Goal: Transaction & Acquisition: Purchase product/service

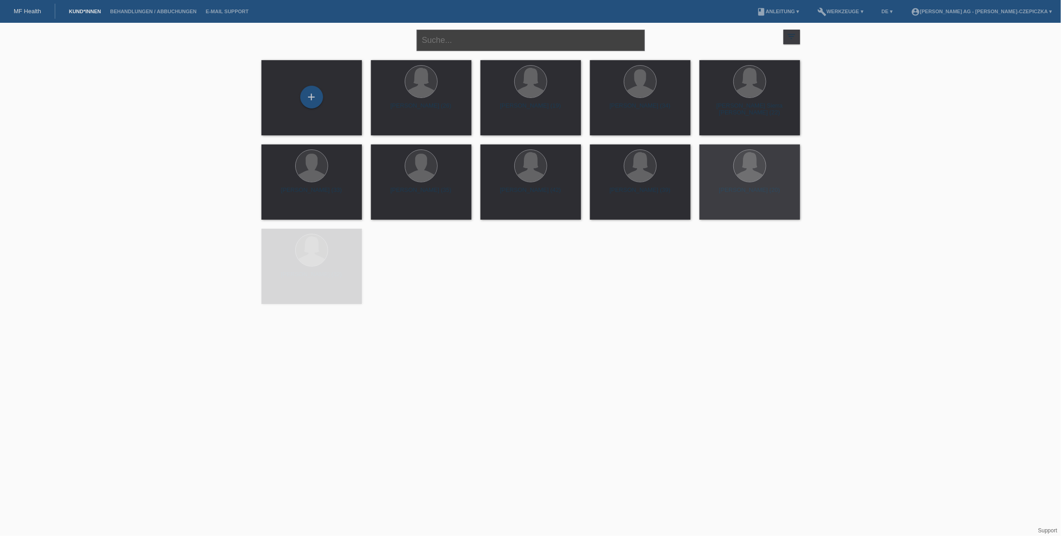
click at [480, 38] on input "text" at bounding box center [531, 40] width 228 height 21
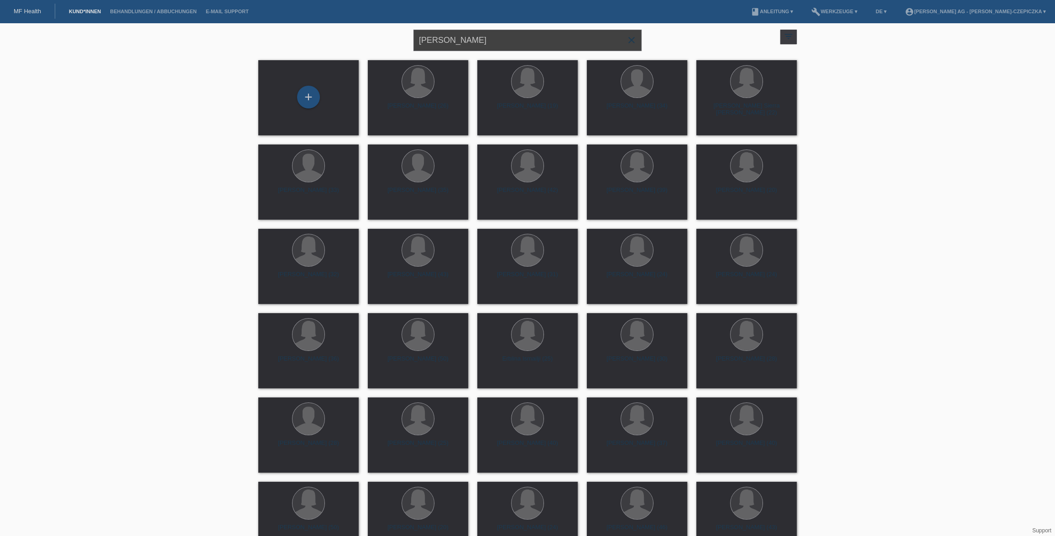
type input "huber"
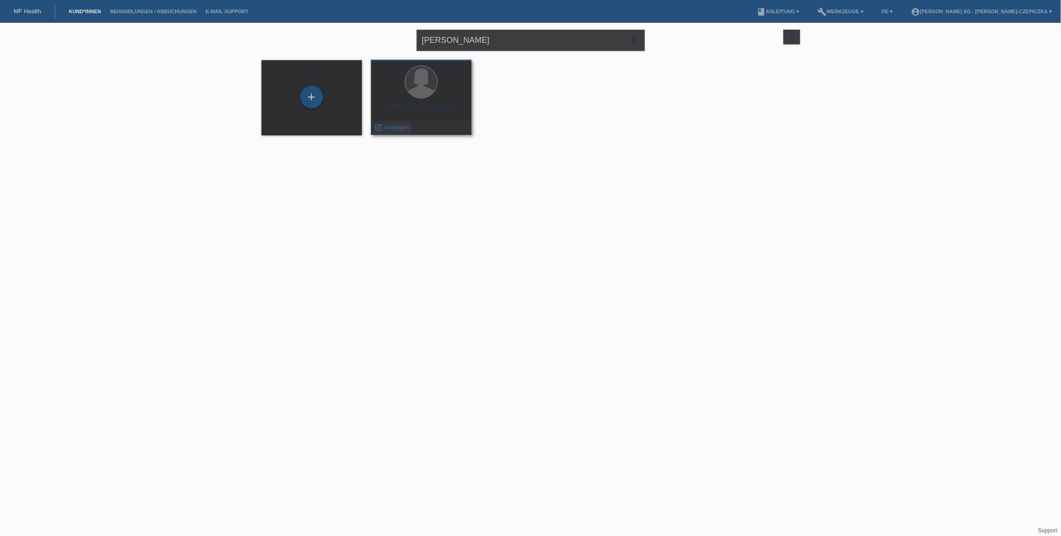
click at [384, 129] on span "Anzeigen" at bounding box center [396, 127] width 25 height 7
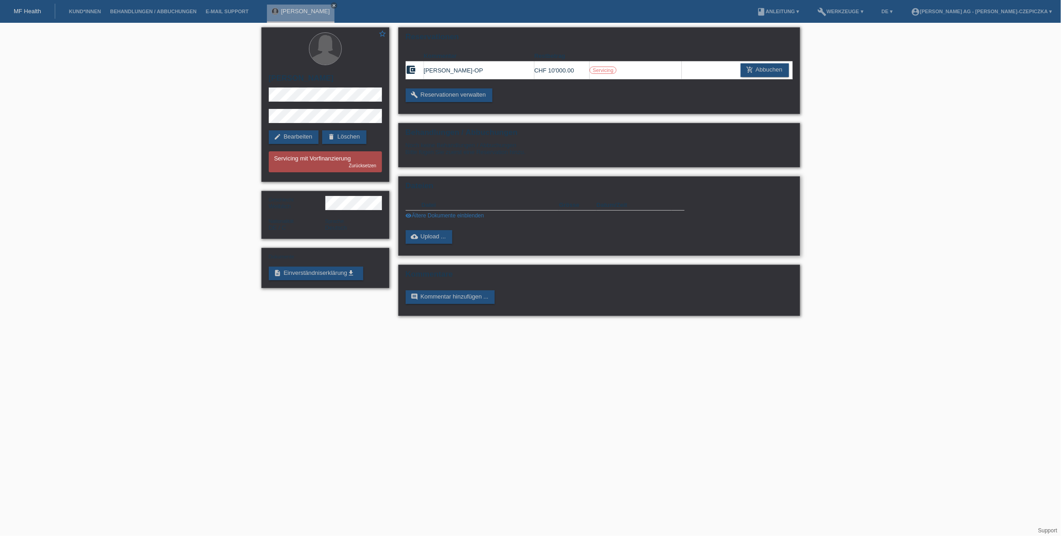
click at [438, 216] on link "visibility Ältere Dokumente einblenden" at bounding box center [445, 216] width 78 height 6
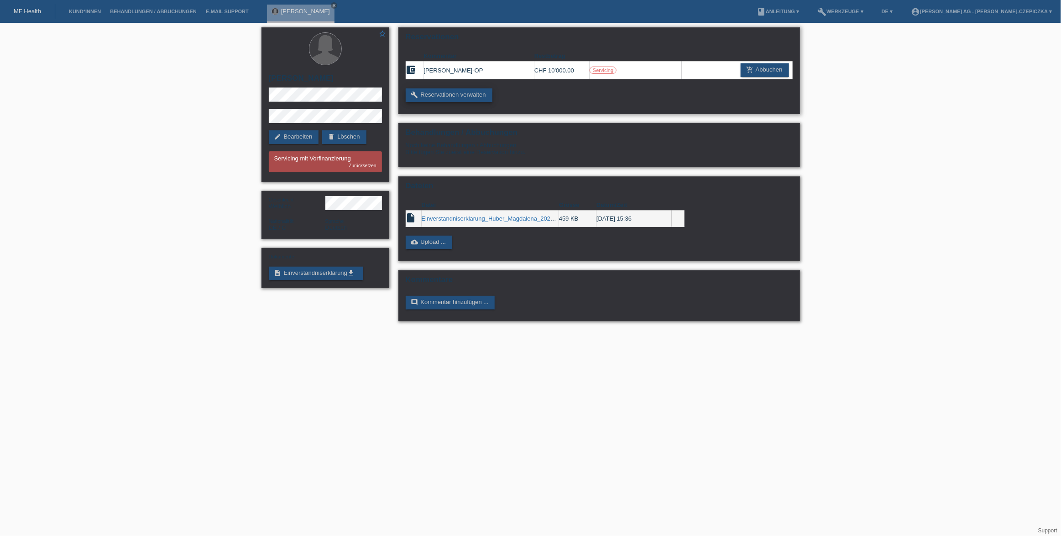
click at [469, 99] on link "build Reservationen verwalten" at bounding box center [449, 96] width 87 height 14
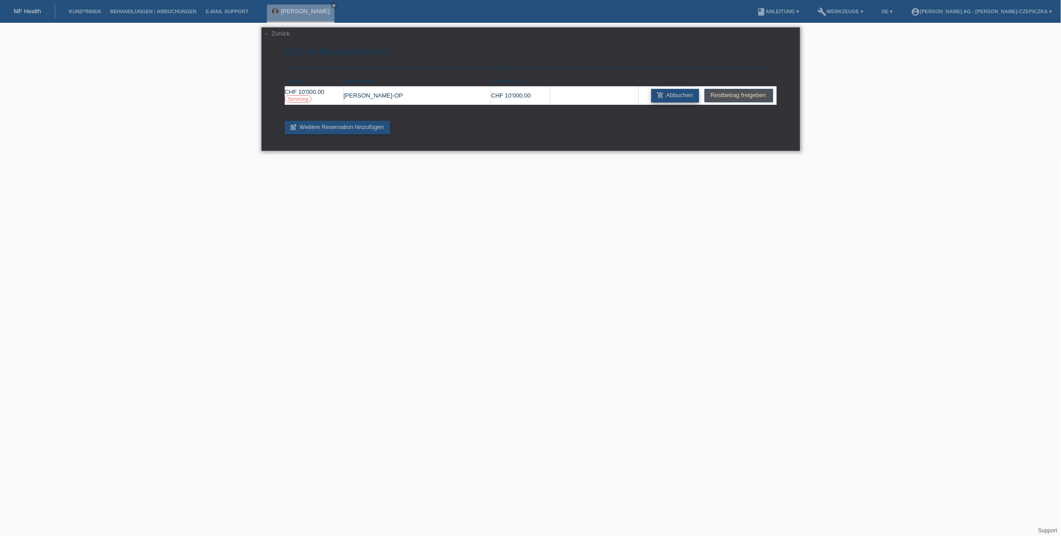
click at [678, 93] on link "add_shopping_cart Abbuchen" at bounding box center [675, 96] width 48 height 14
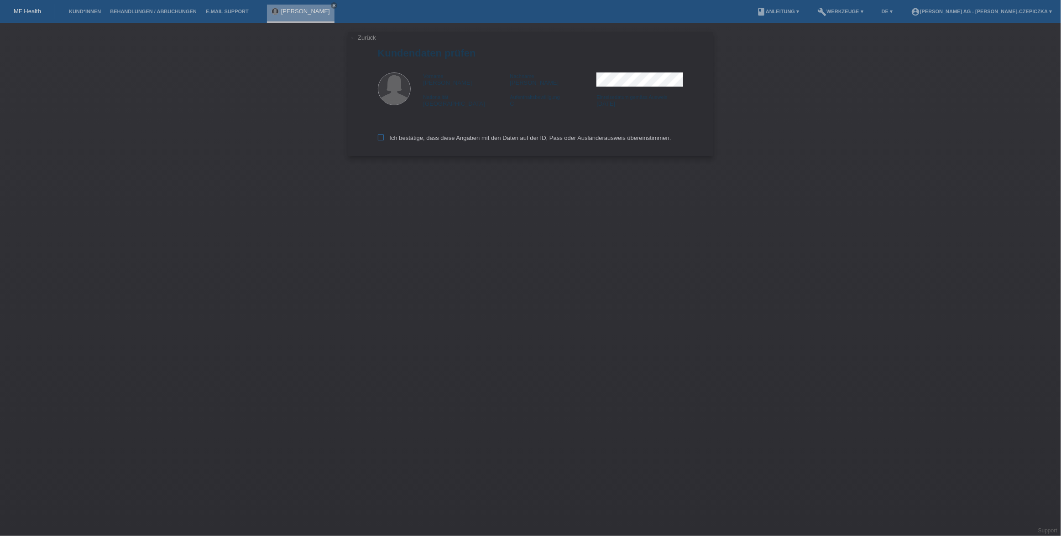
click at [379, 137] on icon at bounding box center [381, 138] width 6 height 6
click at [379, 137] on input "Ich bestätige, dass diese Angaben mit den Daten auf der ID, Pass oder Ausländer…" at bounding box center [381, 138] width 6 height 6
checkbox input "true"
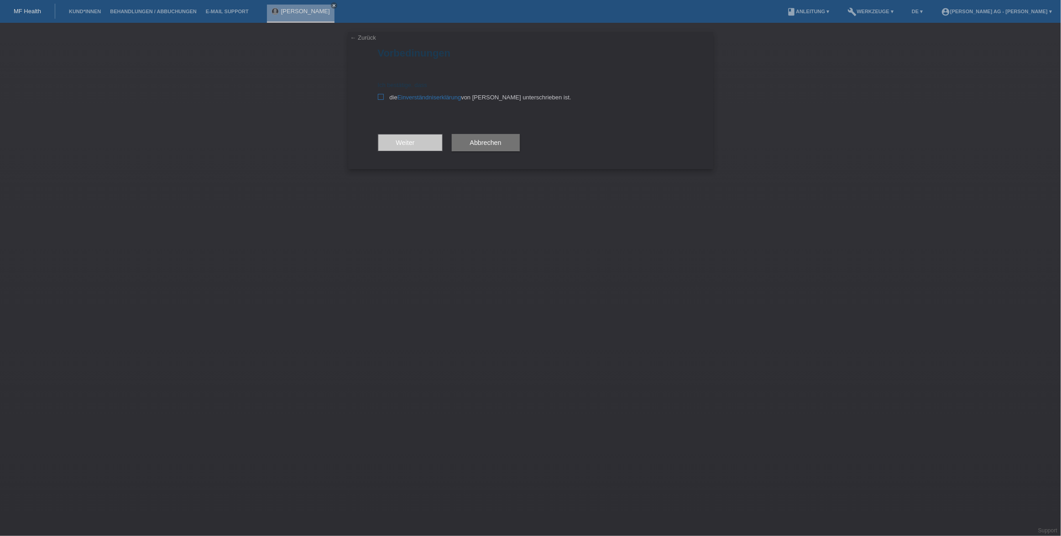
click at [379, 96] on icon at bounding box center [381, 97] width 6 height 6
click at [379, 96] on input "die Einverständniserklärung von der Kundin unterschrieben ist." at bounding box center [381, 97] width 6 height 6
checkbox input "true"
click at [416, 140] on span "Weiter arrow_forward" at bounding box center [410, 142] width 28 height 7
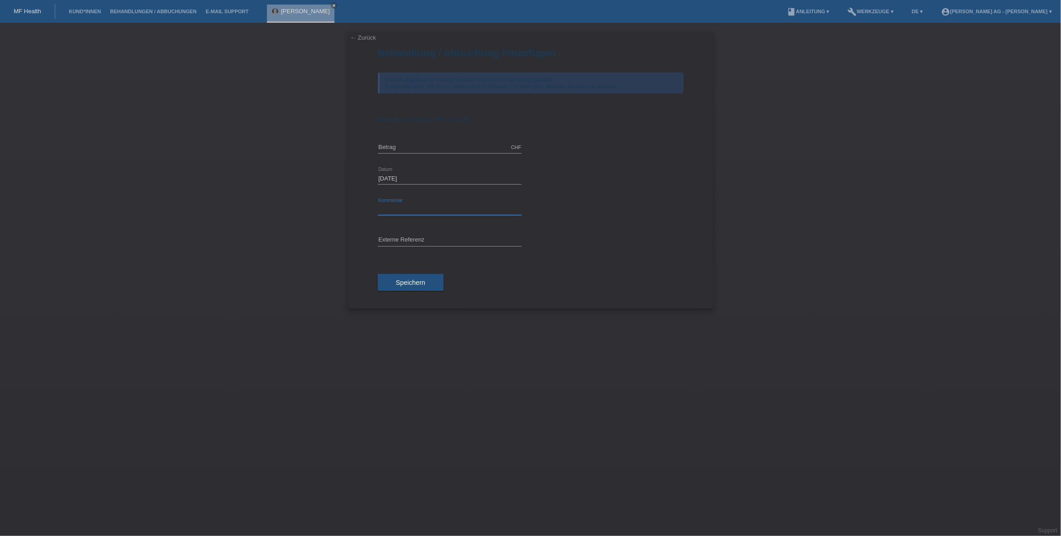
click at [415, 205] on input "text" at bounding box center [450, 209] width 144 height 11
click at [462, 241] on input "text" at bounding box center [450, 240] width 144 height 11
paste input "kv-11203-83440765107516"
type input "kv-11203-83440765107516"
click at [436, 208] on input "text" at bounding box center [450, 209] width 144 height 11
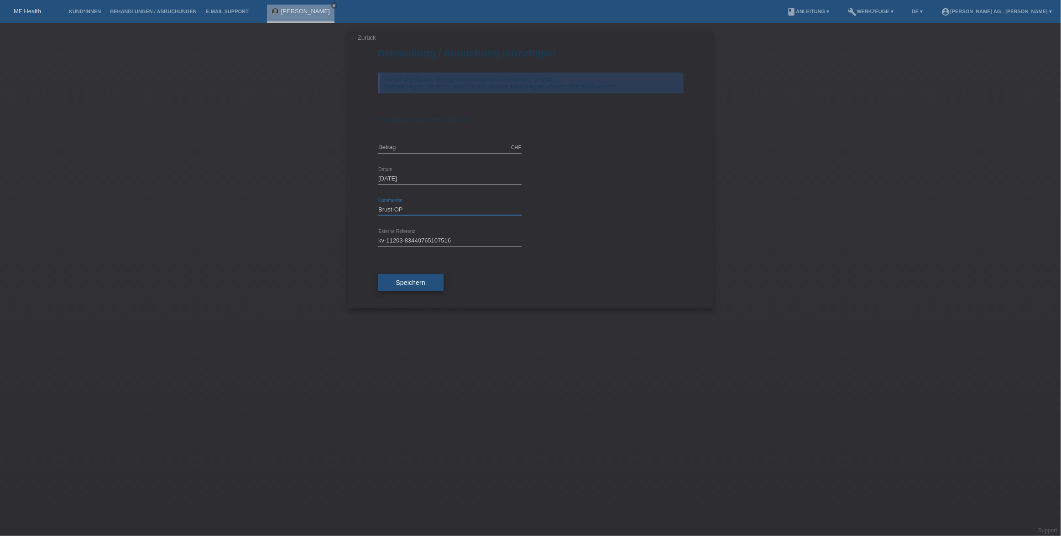
type input "Brust-OP"
click at [410, 286] on button "Speichern" at bounding box center [411, 282] width 66 height 17
click at [448, 149] on input "text" at bounding box center [450, 147] width 144 height 11
type input "10000.00"
click at [424, 285] on span "Speichern" at bounding box center [410, 287] width 29 height 7
